Goal: Participate in discussion: Engage in conversation with other users on a specific topic

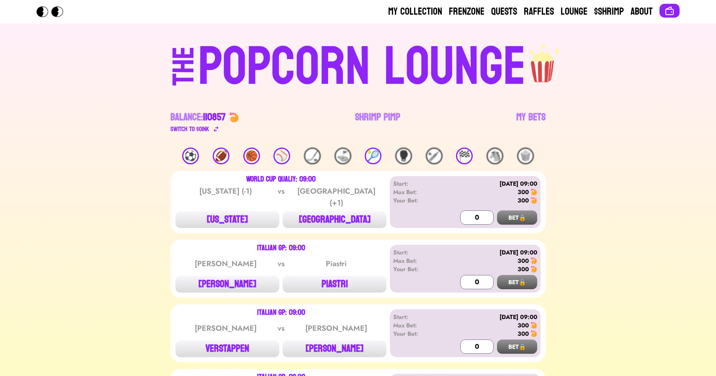
click at [381, 113] on link "Shrimp Pimp" at bounding box center [377, 122] width 45 height 23
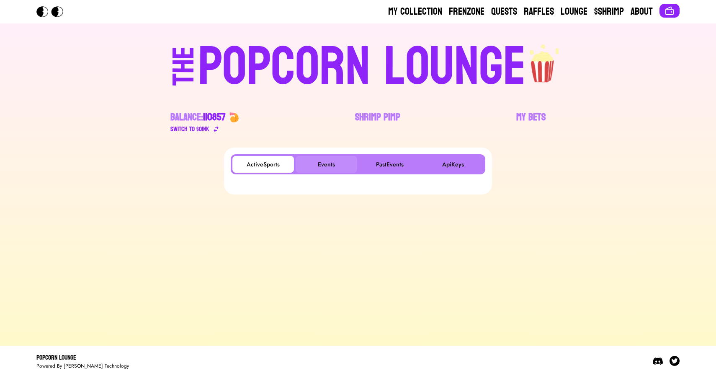
click at [318, 166] on button "Events" at bounding box center [327, 164] width 62 height 17
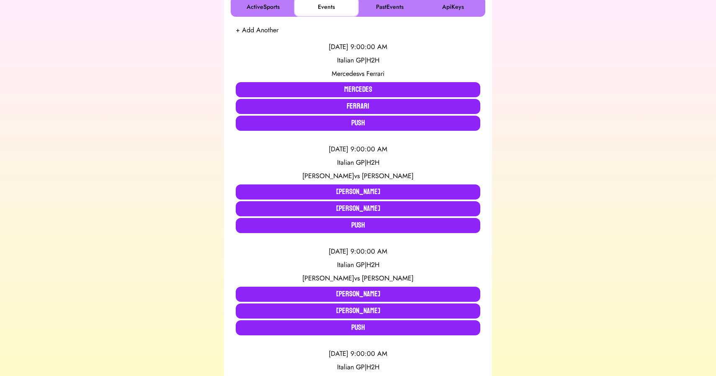
scroll to position [159, 0]
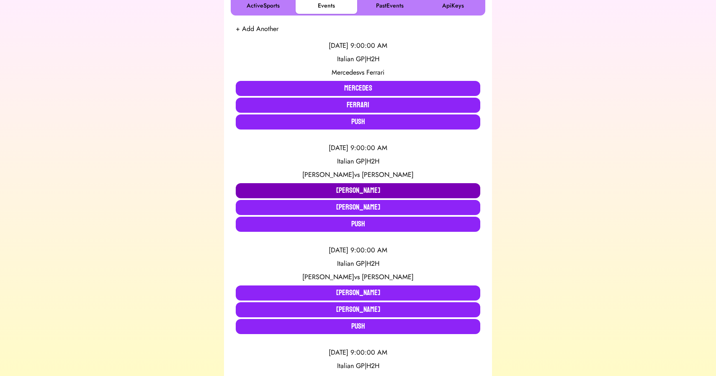
click at [289, 189] on button "[PERSON_NAME]" at bounding box center [358, 190] width 245 height 15
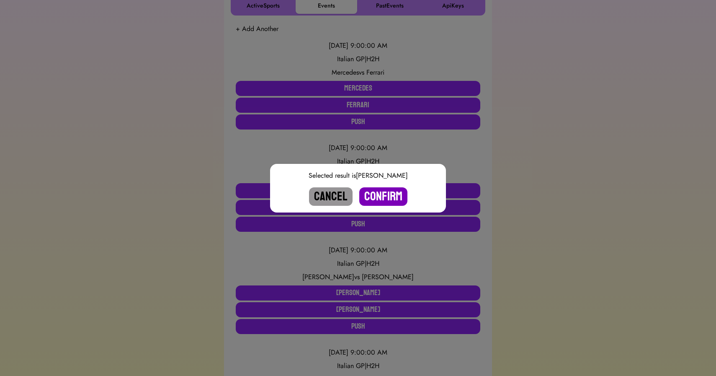
click at [384, 198] on button "Confirm" at bounding box center [383, 196] width 48 height 18
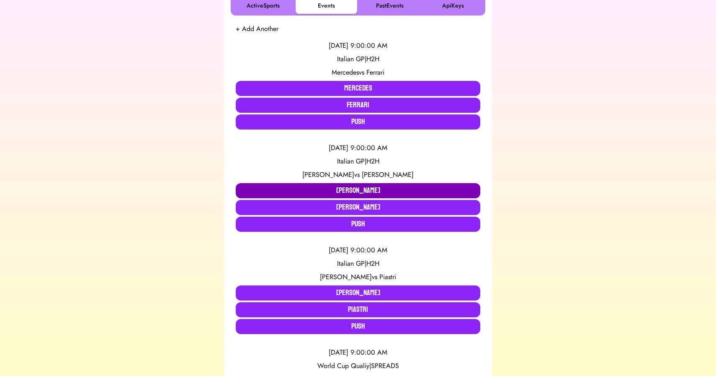
click at [333, 191] on button "[PERSON_NAME]" at bounding box center [358, 190] width 245 height 15
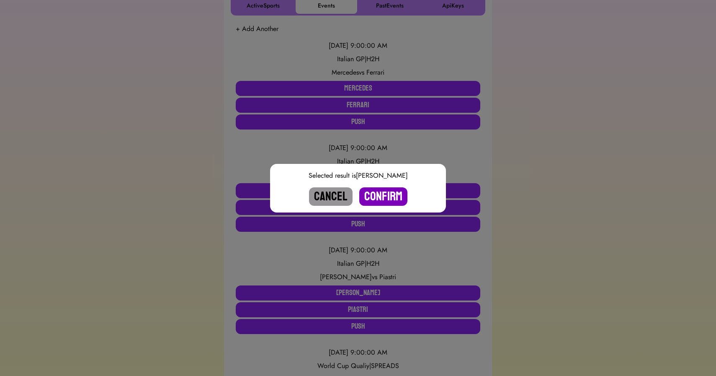
click at [391, 193] on button "Confirm" at bounding box center [383, 196] width 48 height 18
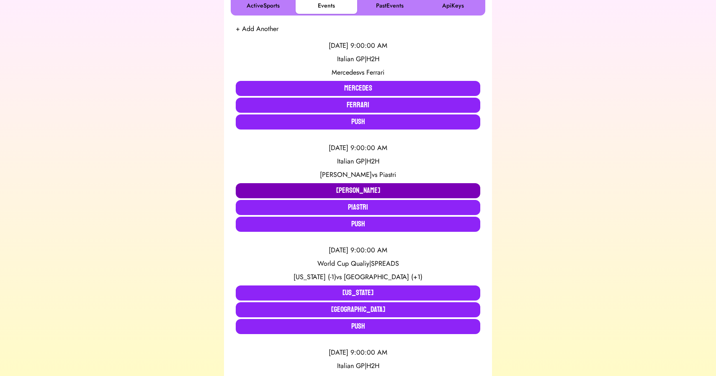
click at [327, 186] on button "[PERSON_NAME]" at bounding box center [358, 190] width 245 height 15
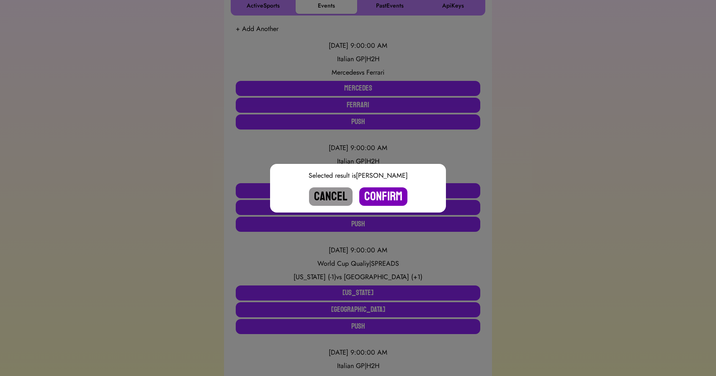
click at [392, 193] on button "Confirm" at bounding box center [383, 196] width 48 height 18
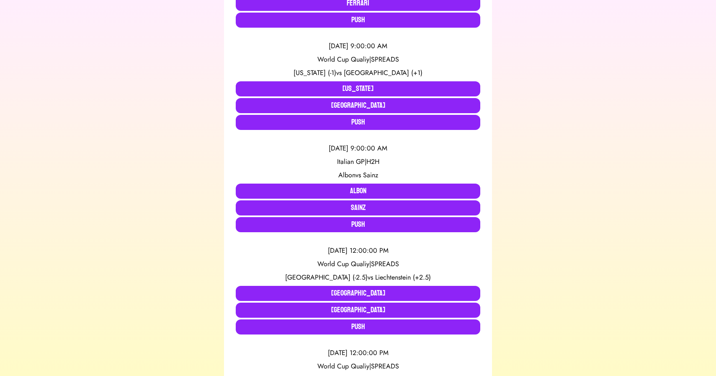
scroll to position [261, 0]
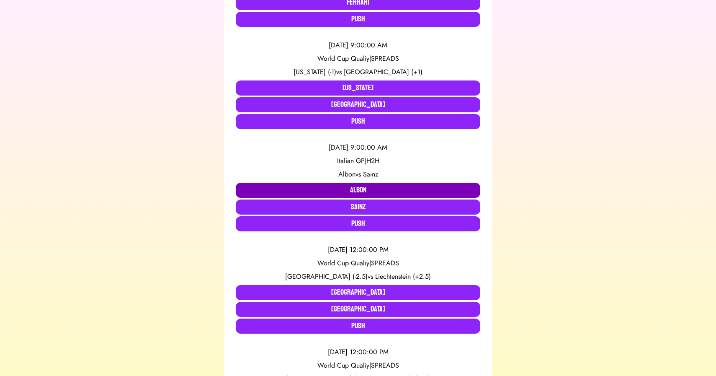
click at [362, 190] on button "Albon" at bounding box center [358, 190] width 245 height 15
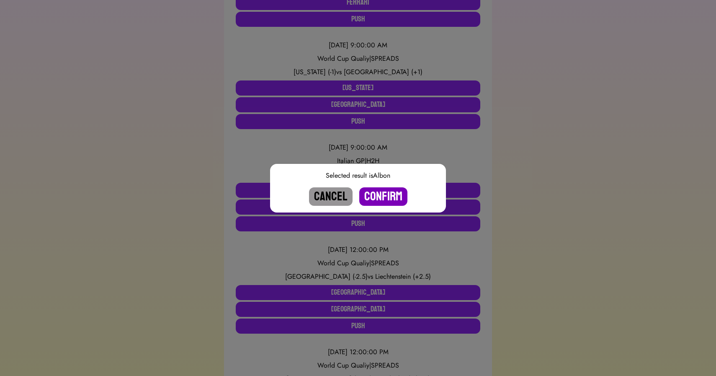
click at [386, 200] on button "Confirm" at bounding box center [383, 196] width 48 height 18
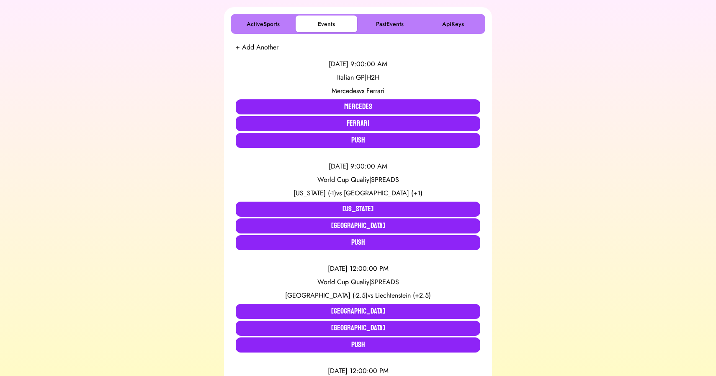
scroll to position [137, 0]
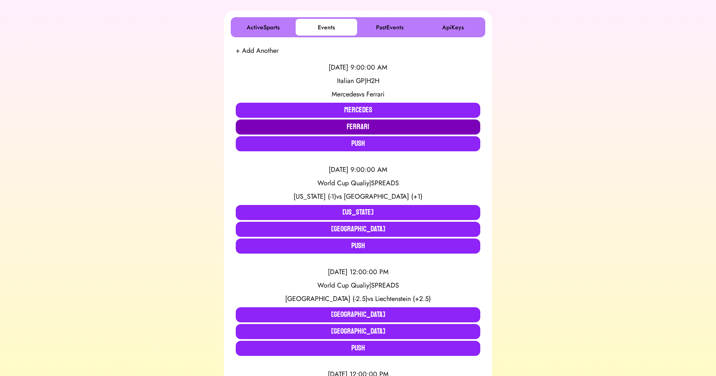
click at [339, 126] on button "Ferrari" at bounding box center [358, 126] width 245 height 15
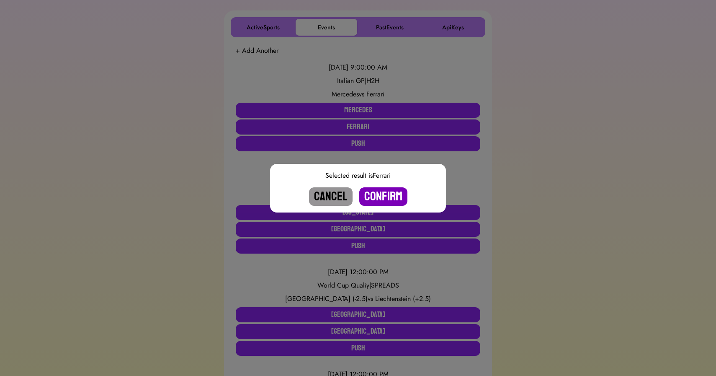
click at [386, 192] on button "Confirm" at bounding box center [383, 196] width 48 height 18
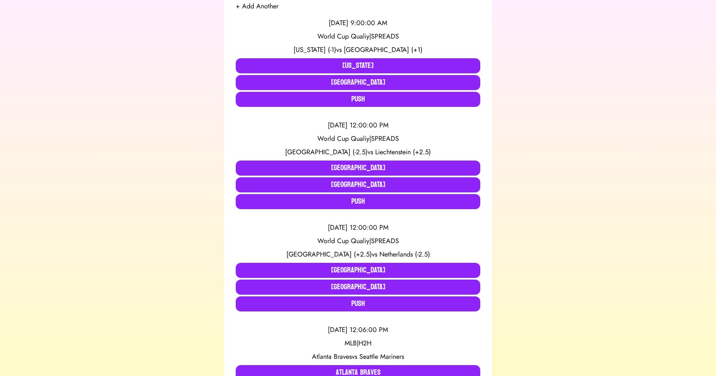
scroll to position [181, 0]
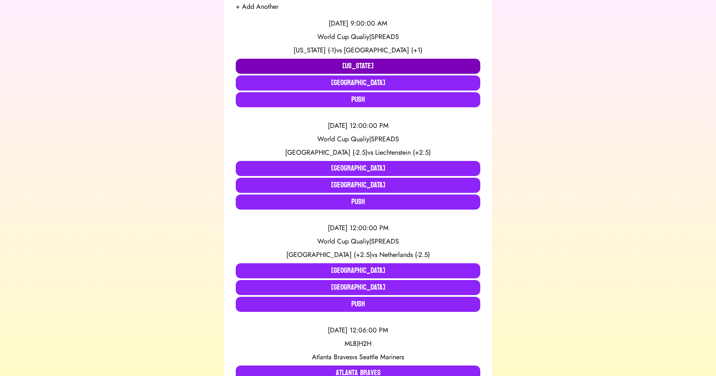
click at [308, 64] on button "[US_STATE]" at bounding box center [358, 66] width 245 height 15
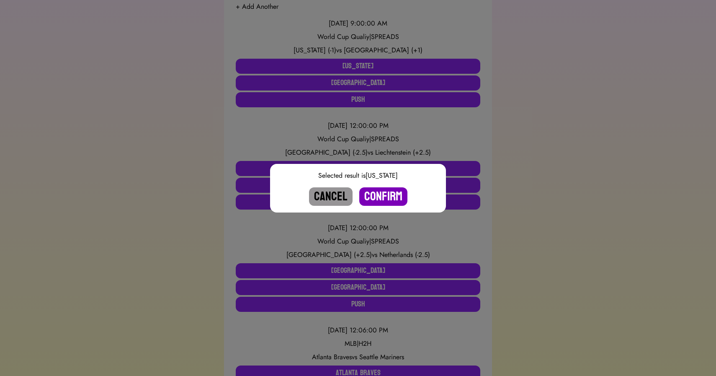
click at [378, 193] on button "Confirm" at bounding box center [383, 196] width 48 height 18
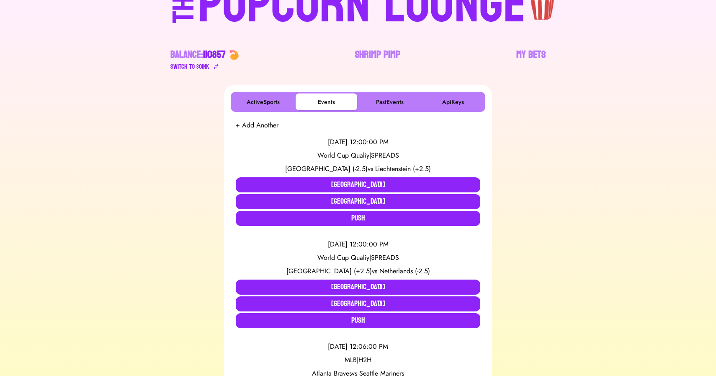
scroll to position [0, 0]
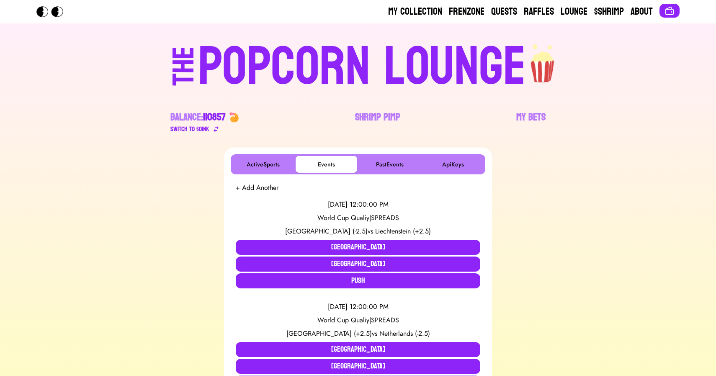
click at [318, 60] on div "POPCORN LOUNGE" at bounding box center [362, 67] width 328 height 54
